Goal: Information Seeking & Learning: Learn about a topic

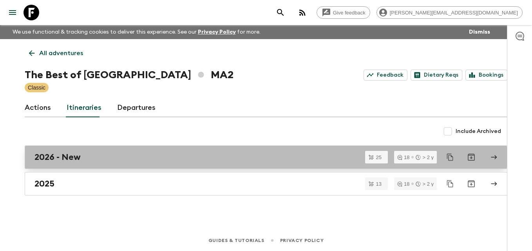
click at [66, 159] on h2 "2026 - New" at bounding box center [57, 157] width 46 height 10
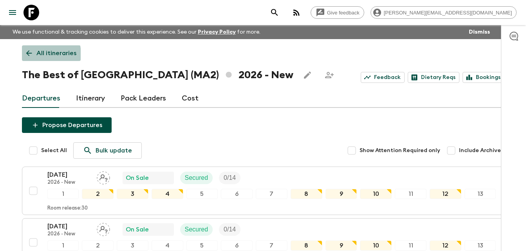
click at [28, 55] on icon at bounding box center [29, 53] width 9 height 9
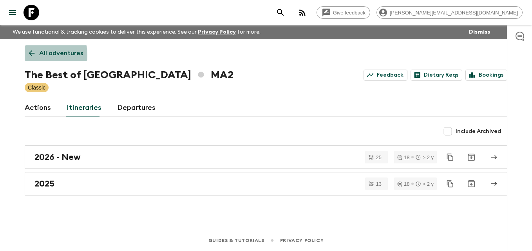
click at [28, 55] on icon at bounding box center [31, 53] width 9 height 9
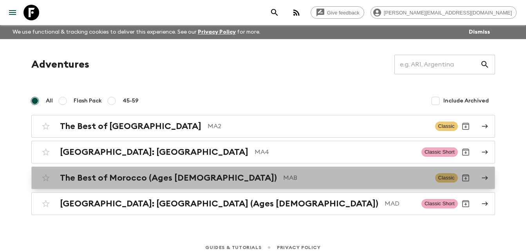
click at [113, 181] on h2 "The Best of Morocco (Ages [DEMOGRAPHIC_DATA])" at bounding box center [168, 178] width 217 height 10
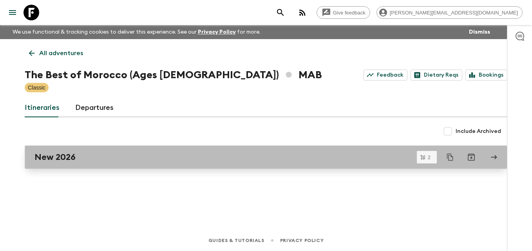
click at [66, 160] on h2 "New 2026" at bounding box center [54, 157] width 41 height 10
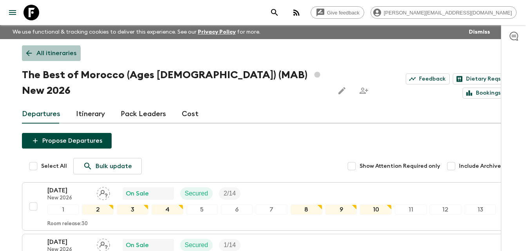
click at [28, 55] on icon at bounding box center [29, 54] width 6 height 6
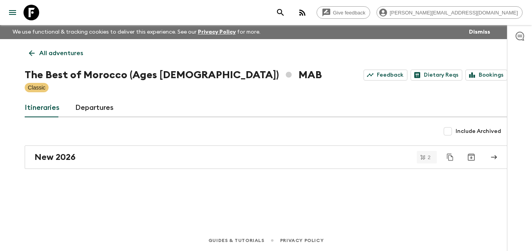
click at [30, 56] on icon at bounding box center [31, 53] width 9 height 9
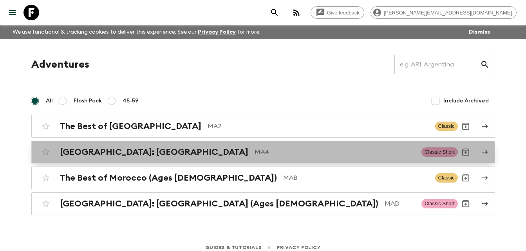
click at [112, 153] on h2 "[GEOGRAPHIC_DATA]: [GEOGRAPHIC_DATA]" at bounding box center [154, 152] width 188 height 10
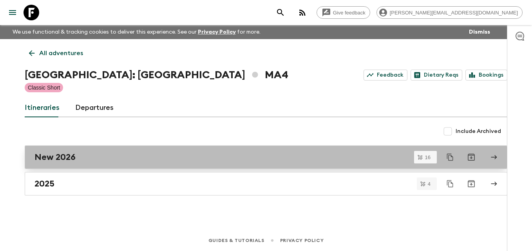
click at [89, 156] on div "New 2026" at bounding box center [258, 157] width 448 height 10
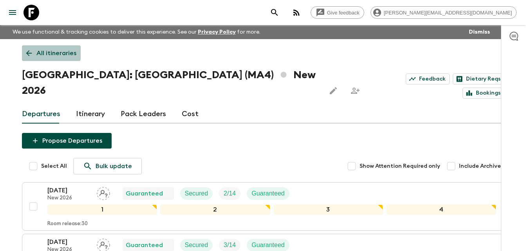
click at [27, 52] on icon at bounding box center [29, 54] width 6 height 6
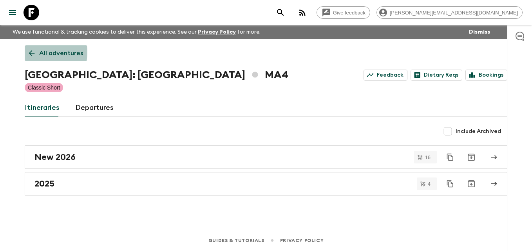
click at [27, 52] on icon at bounding box center [31, 53] width 9 height 9
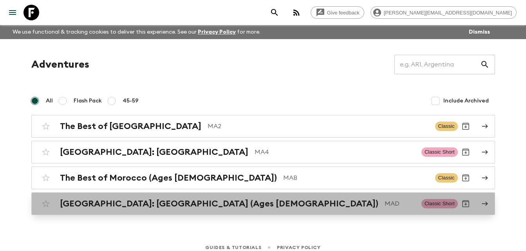
click at [132, 207] on h2 "[GEOGRAPHIC_DATA]: [GEOGRAPHIC_DATA] (Ages [DEMOGRAPHIC_DATA])" at bounding box center [219, 204] width 318 height 10
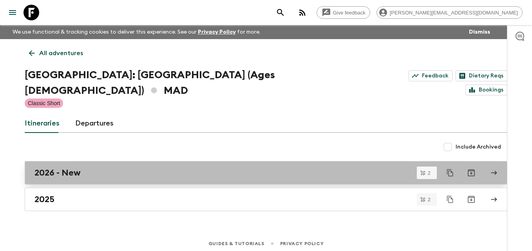
click at [48, 168] on h2 "2026 - New" at bounding box center [57, 173] width 46 height 10
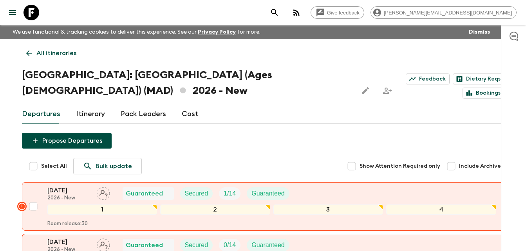
click at [27, 52] on icon at bounding box center [29, 53] width 9 height 9
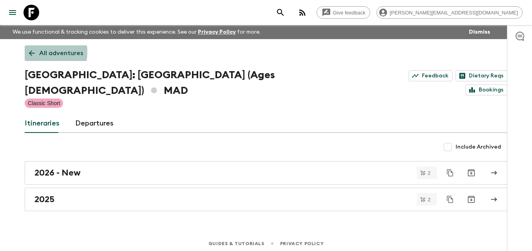
click at [27, 52] on icon at bounding box center [31, 53] width 9 height 9
